Goal: Navigation & Orientation: Find specific page/section

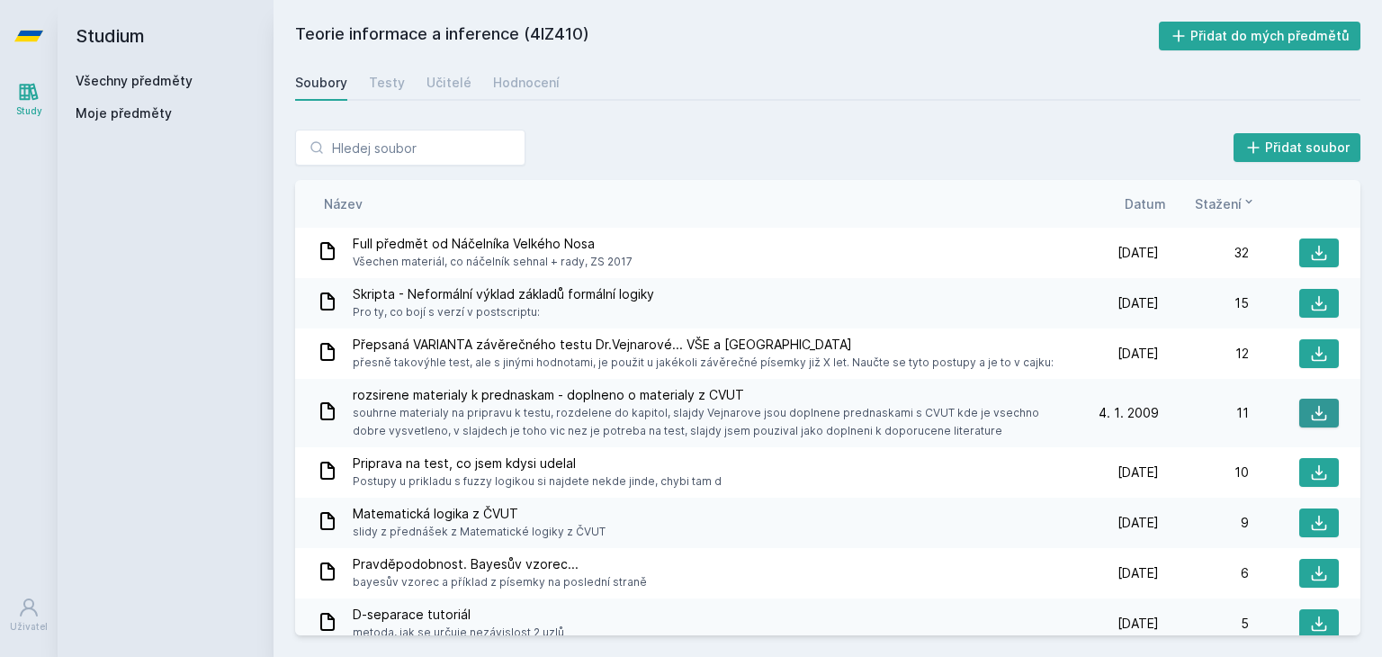
click at [1310, 420] on icon at bounding box center [1319, 413] width 18 height 18
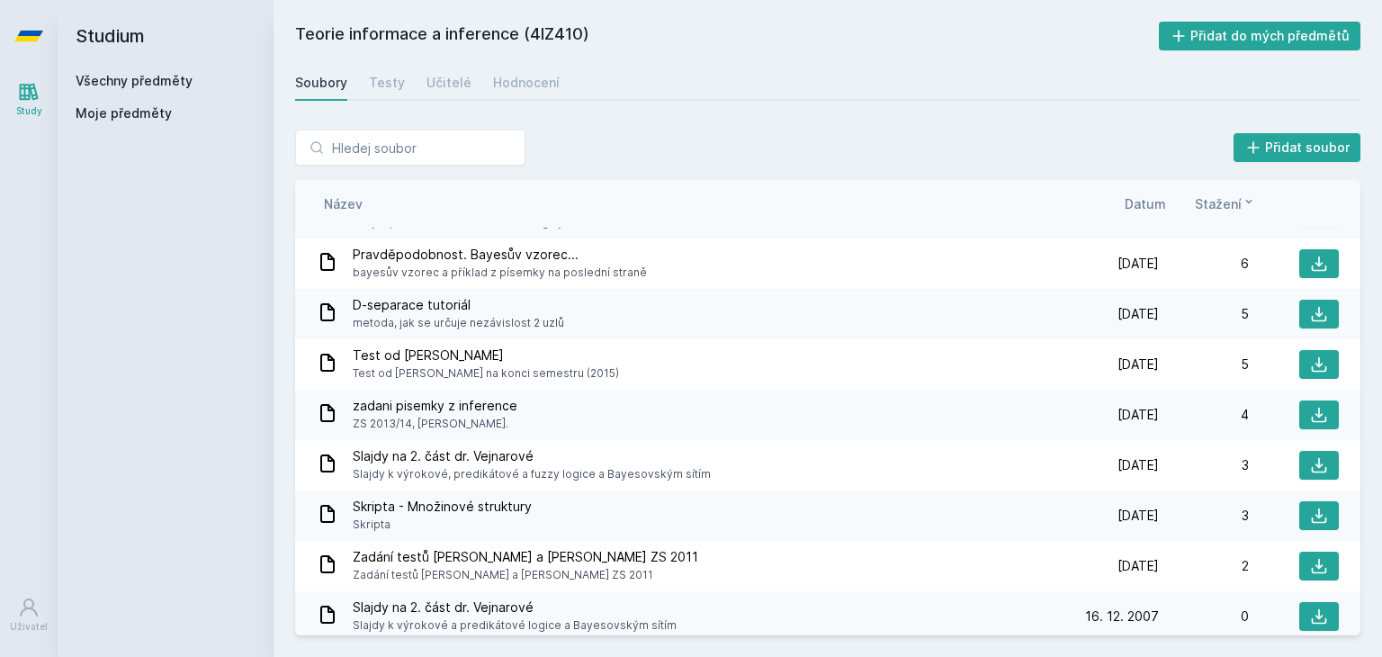
scroll to position [316, 0]
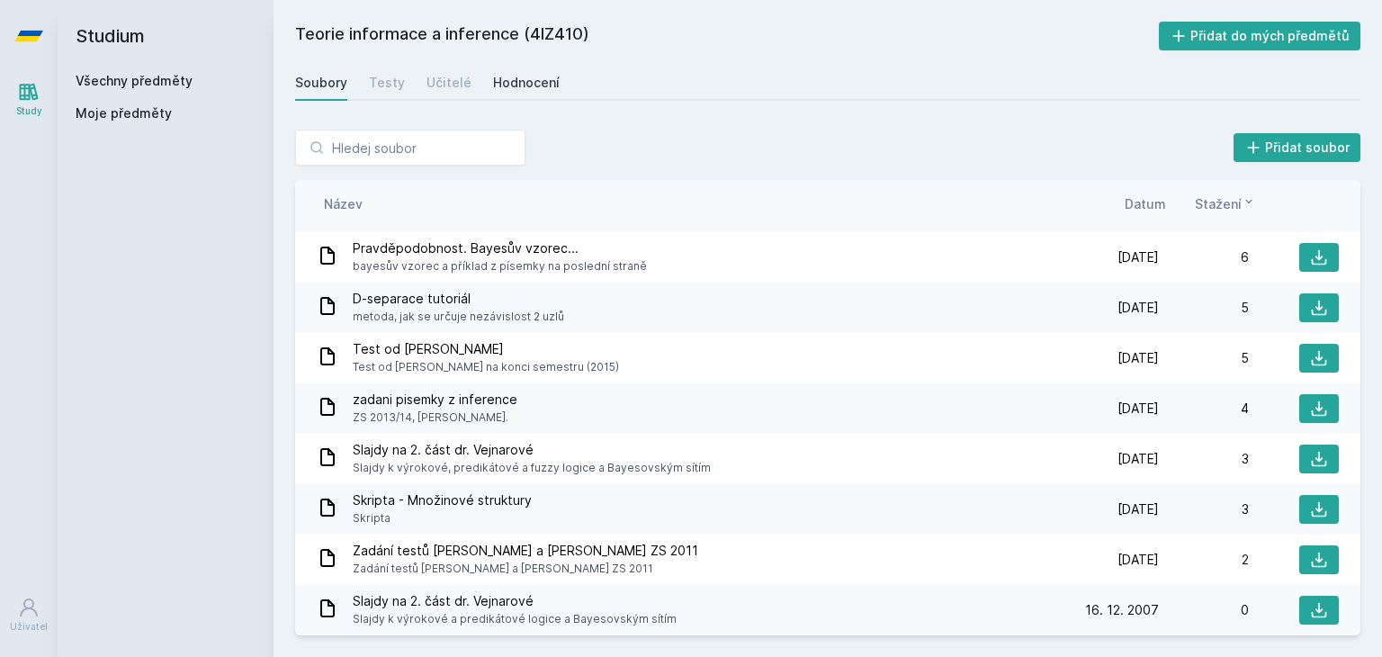
click at [515, 90] on div "Hodnocení" at bounding box center [526, 83] width 67 height 18
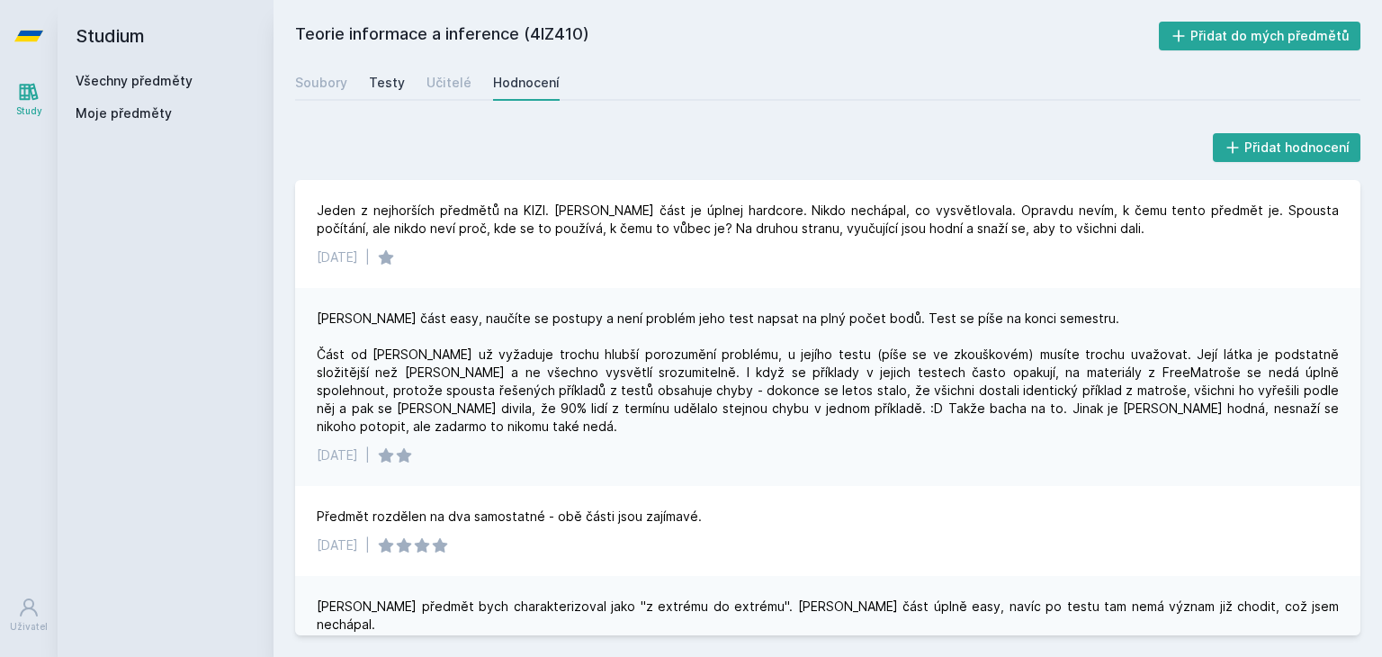
click at [371, 85] on div "Testy" at bounding box center [387, 83] width 36 height 18
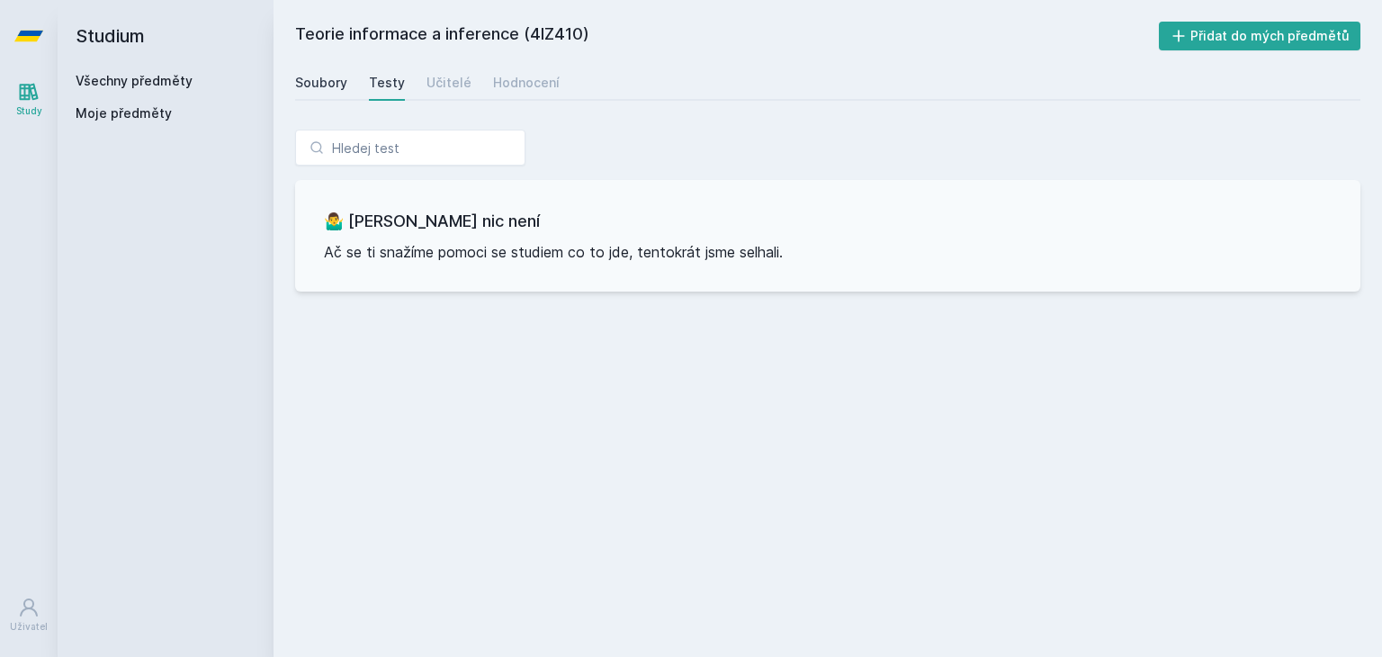
click at [340, 87] on div "Soubory" at bounding box center [321, 83] width 52 height 18
